Goal: Complete application form

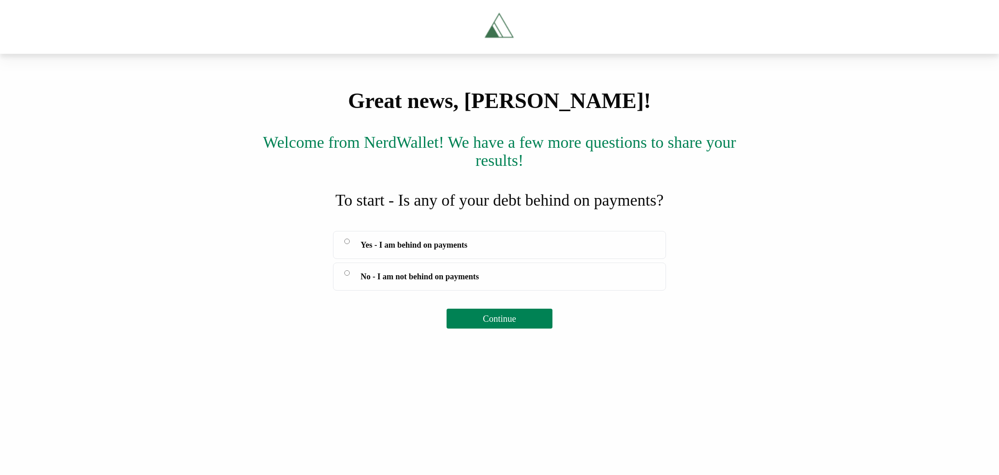
click at [422, 251] on span "Yes - I am behind on payments" at bounding box center [413, 245] width 107 height 13
click at [505, 324] on span "Continue" at bounding box center [499, 319] width 33 height 10
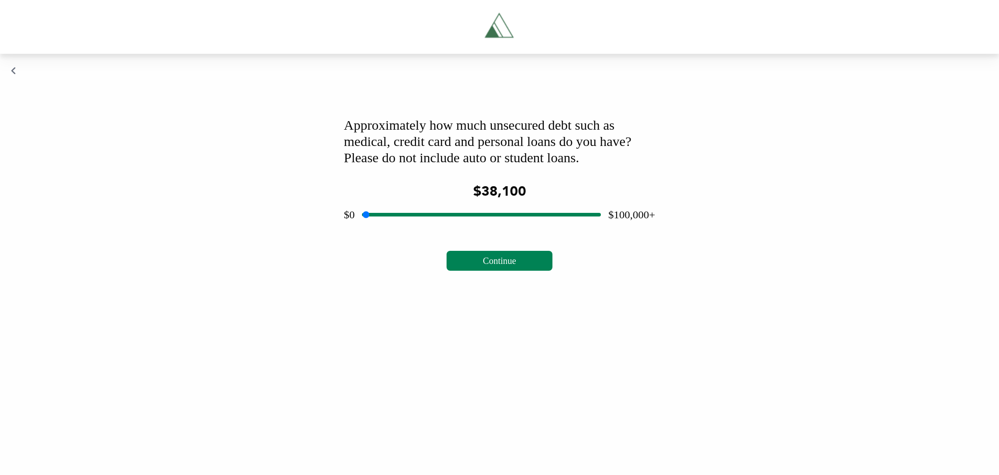
click at [453, 229] on input "range" at bounding box center [481, 214] width 239 height 29
click at [445, 229] on input "range" at bounding box center [481, 214] width 239 height 29
type input "*****"
click at [447, 229] on input "range" at bounding box center [481, 214] width 239 height 29
click at [501, 266] on span "Continue" at bounding box center [499, 261] width 33 height 10
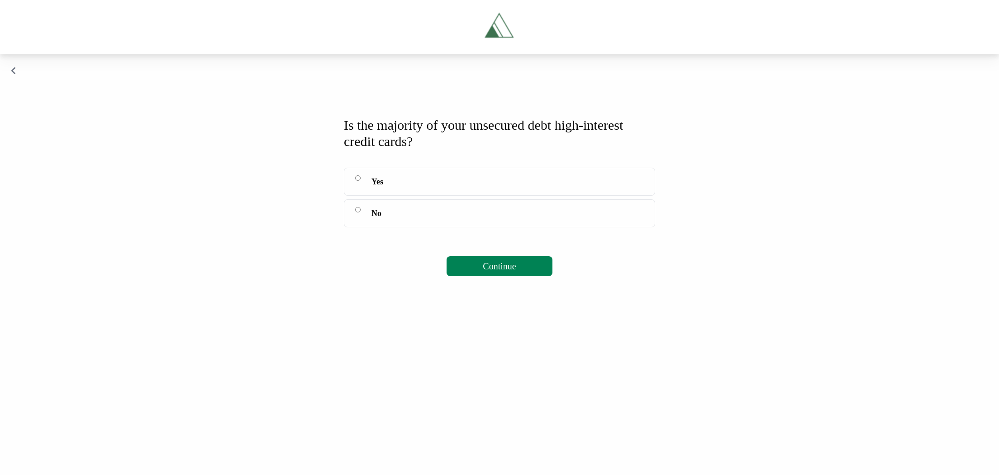
click at [383, 188] on span "Yes" at bounding box center [377, 181] width 12 height 13
click at [495, 276] on button "Continue" at bounding box center [498, 266] width 105 height 20
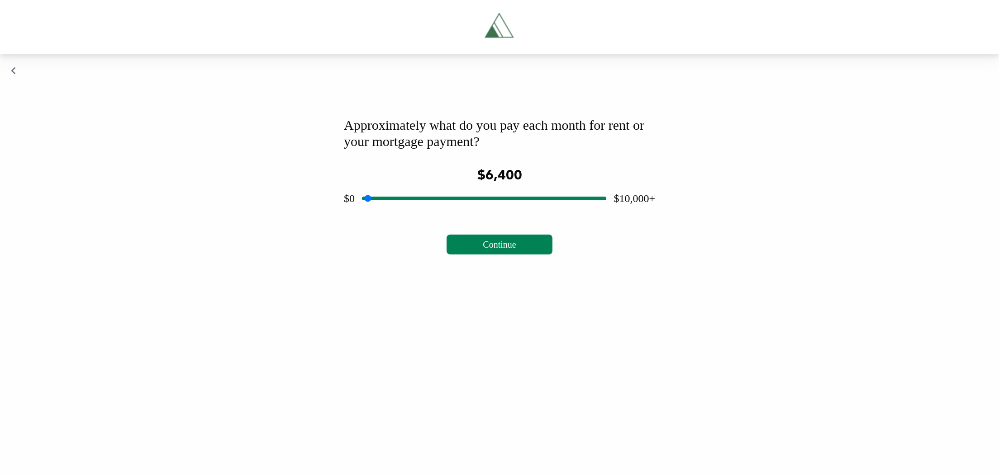
click at [515, 213] on input "range" at bounding box center [484, 198] width 244 height 29
drag, startPoint x: 490, startPoint y: 318, endPoint x: 411, endPoint y: 323, distance: 78.9
click at [411, 213] on input "range" at bounding box center [484, 198] width 244 height 29
type input "****"
click at [408, 213] on input "range" at bounding box center [484, 198] width 244 height 29
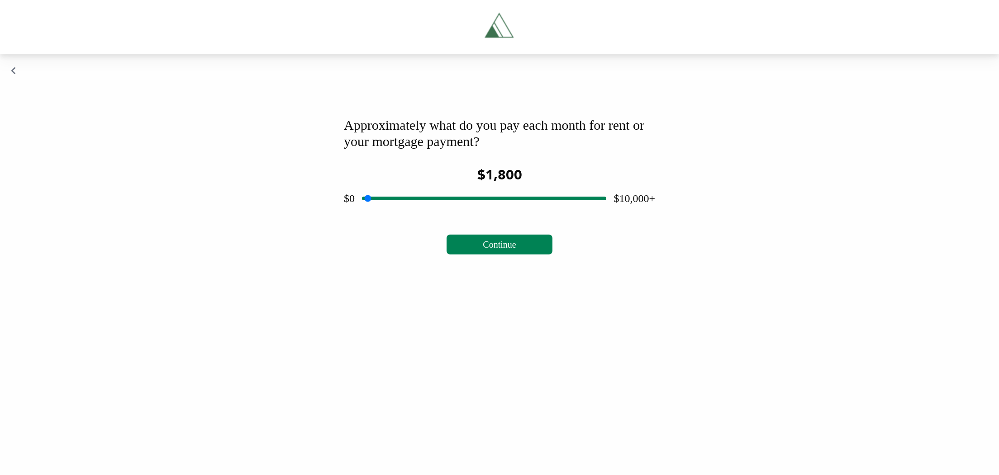
click at [482, 255] on button "Continue" at bounding box center [498, 245] width 105 height 20
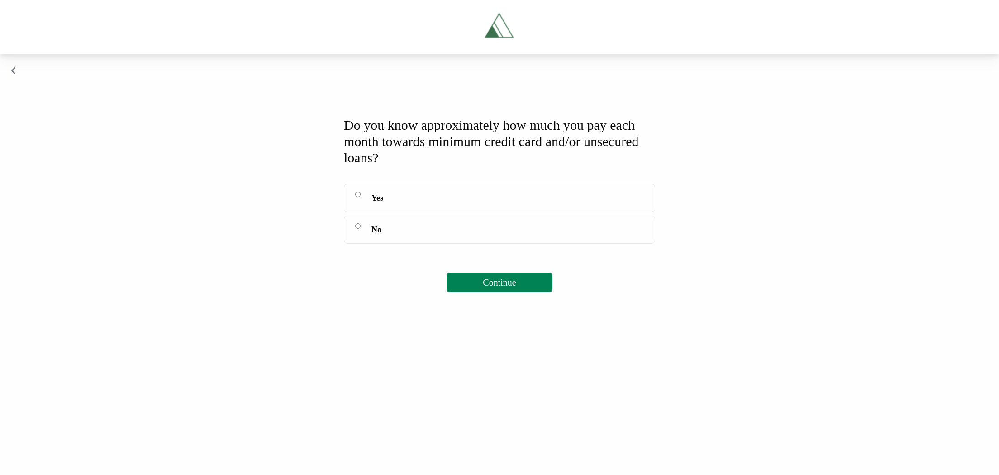
click at [382, 204] on span "Yes" at bounding box center [377, 198] width 12 height 13
click at [498, 288] on span "Continue" at bounding box center [499, 283] width 33 height 10
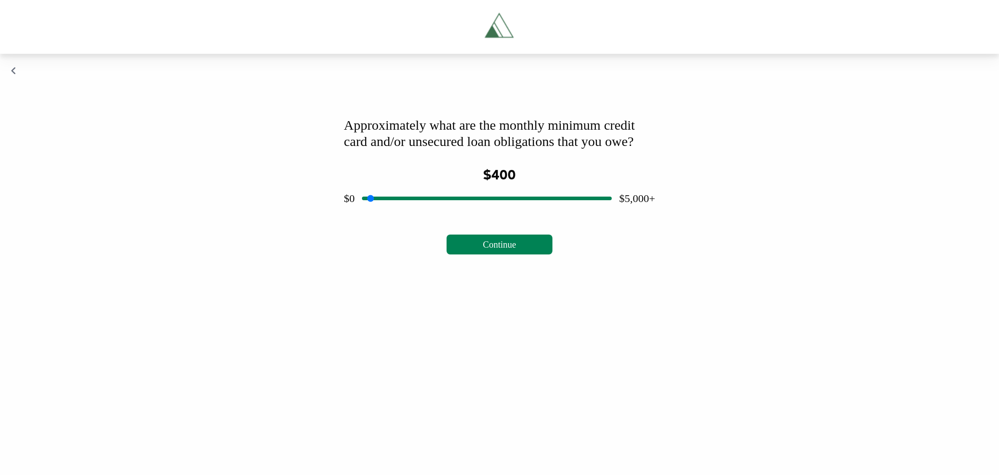
click at [387, 213] on input "range" at bounding box center [487, 198] width 250 height 29
click at [494, 250] on span "Continue" at bounding box center [499, 245] width 33 height 10
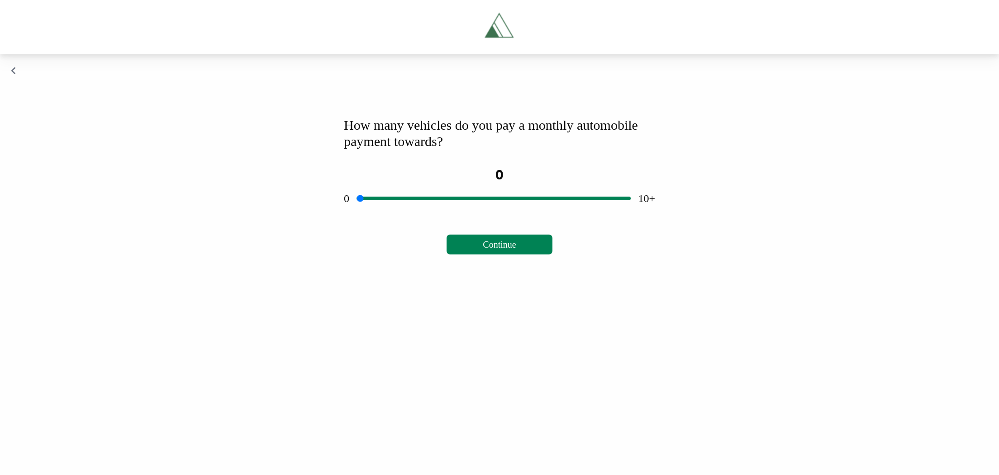
click at [360, 213] on input "range" at bounding box center [493, 198] width 274 height 29
drag, startPoint x: 366, startPoint y: 321, endPoint x: 370, endPoint y: 321, distance: 4.5
click at [370, 213] on input "range" at bounding box center [493, 198] width 274 height 29
click at [378, 213] on input "range" at bounding box center [493, 198] width 274 height 29
click at [490, 250] on span "Continue" at bounding box center [499, 245] width 33 height 10
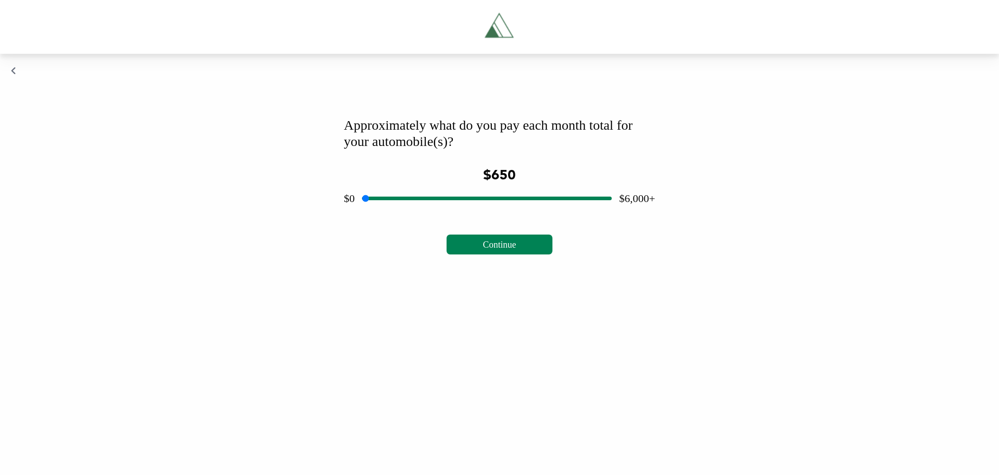
type input "***"
click at [393, 213] on input "range" at bounding box center [487, 198] width 250 height 29
click at [494, 255] on button "Continue" at bounding box center [498, 245] width 105 height 20
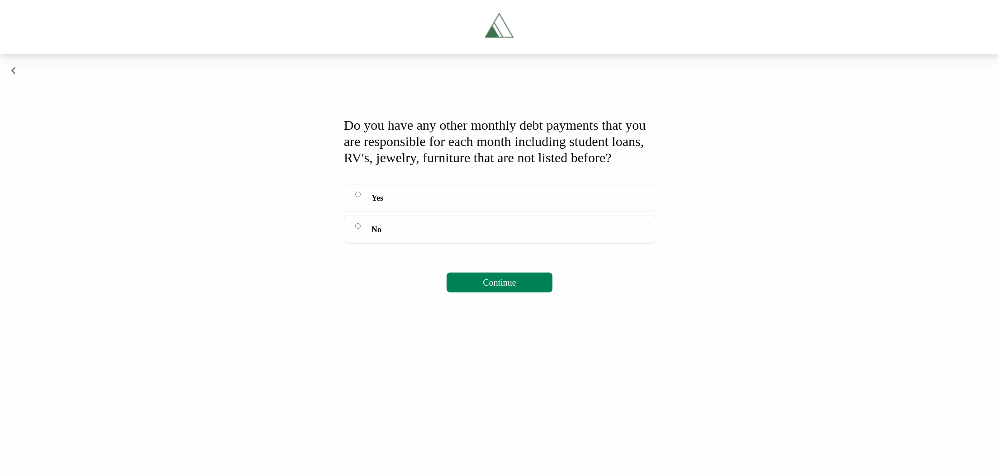
click at [394, 244] on label "No" at bounding box center [499, 230] width 311 height 28
click at [494, 288] on span "Continue" at bounding box center [499, 283] width 33 height 10
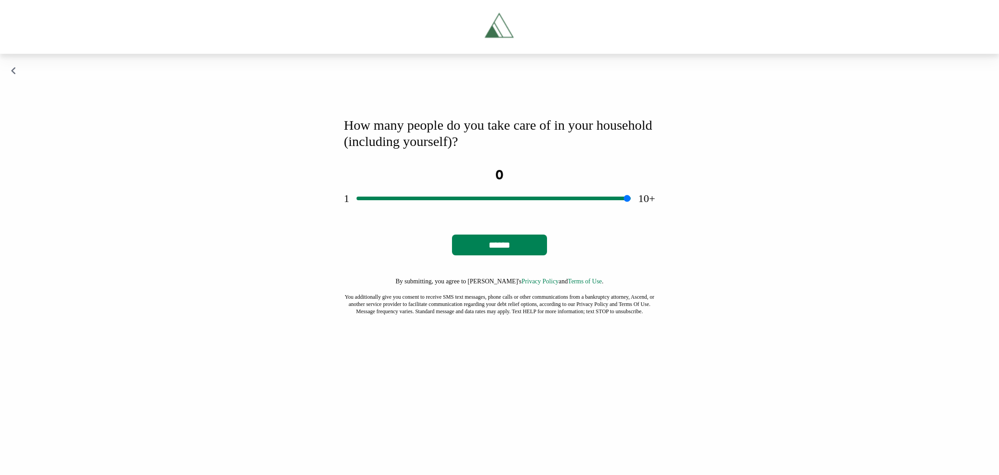
click at [343, 323] on div "How many people do you take care of in your household (including yourself)? 0 1…" at bounding box center [499, 216] width 333 height 220
type input "*"
click at [362, 213] on input "range" at bounding box center [493, 198] width 274 height 29
click at [504, 256] on input "******" at bounding box center [499, 245] width 95 height 21
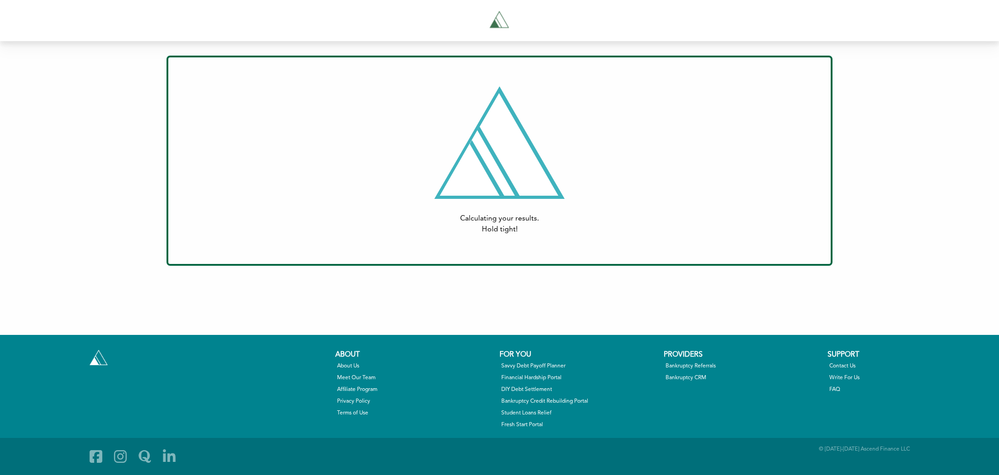
click at [474, 77] on div "Calculating your results. Hold tight! Print Email Who would you like to send th…" at bounding box center [499, 161] width 666 height 210
